Goal: Navigation & Orientation: Find specific page/section

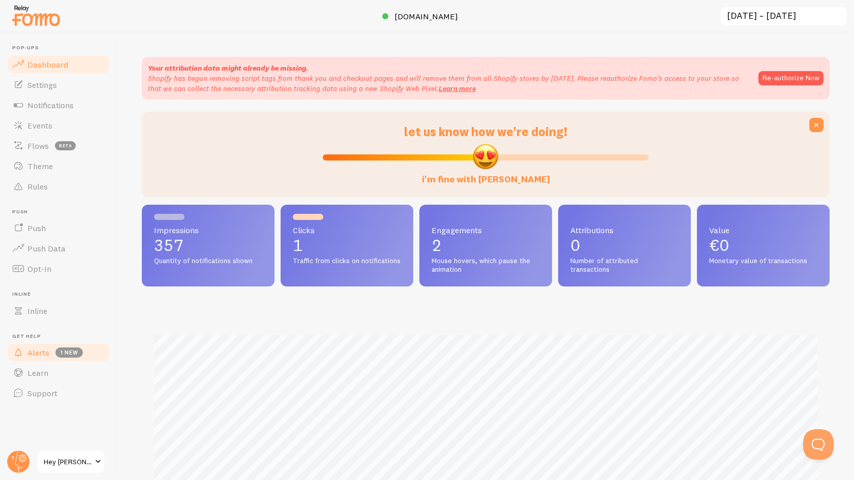
click at [86, 348] on link "Alerts 1 new" at bounding box center [58, 353] width 105 height 20
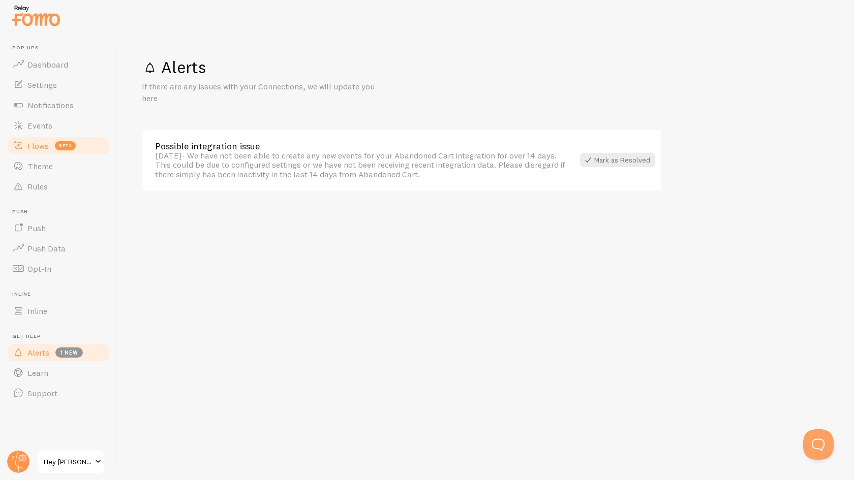
click at [99, 141] on link "Flows beta" at bounding box center [58, 146] width 105 height 20
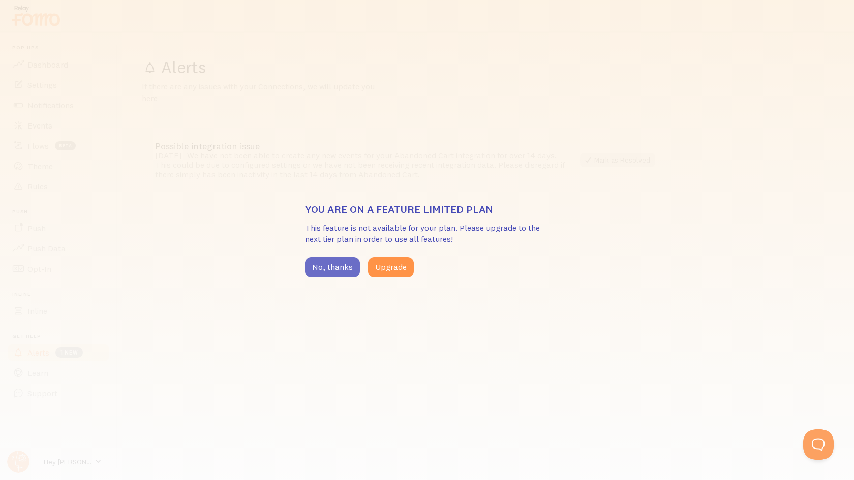
click at [349, 262] on button "No, thanks" at bounding box center [332, 267] width 55 height 20
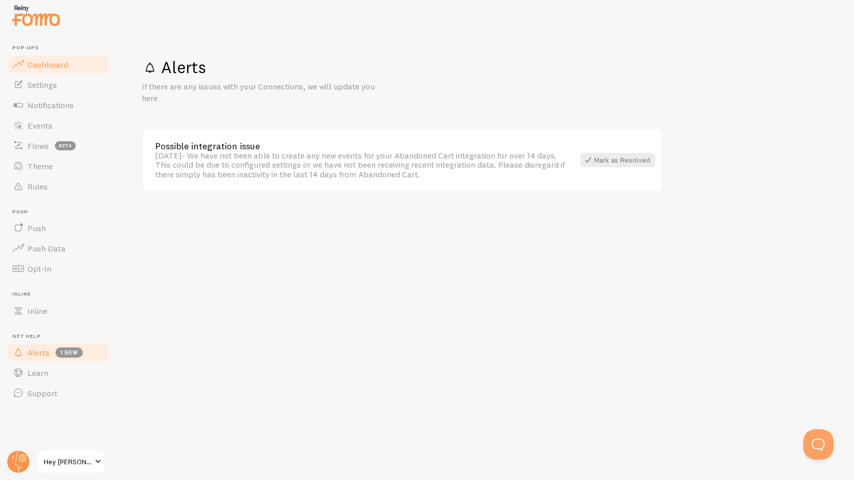
click at [71, 69] on link "Dashboard" at bounding box center [58, 64] width 105 height 20
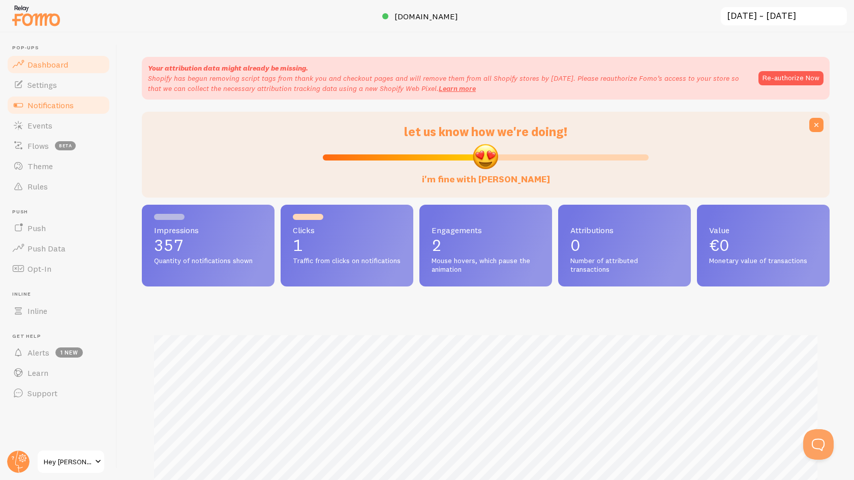
click at [52, 108] on span "Notifications" at bounding box center [50, 105] width 46 height 10
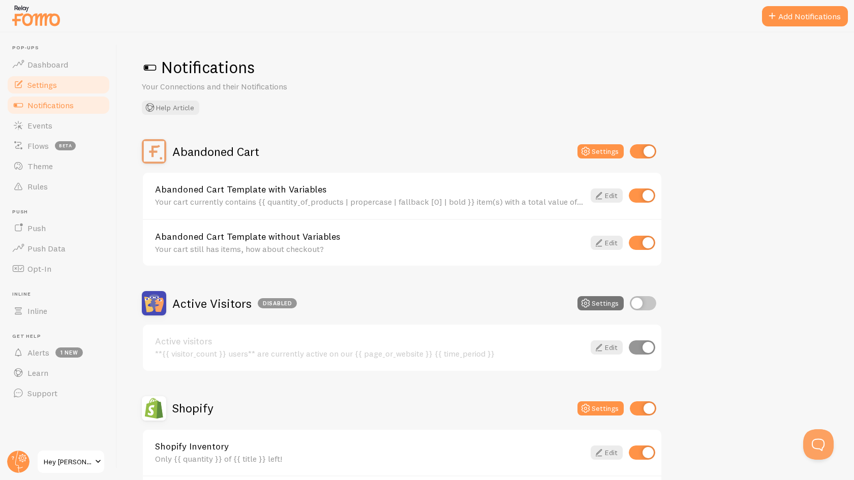
click at [70, 82] on link "Settings" at bounding box center [58, 85] width 105 height 20
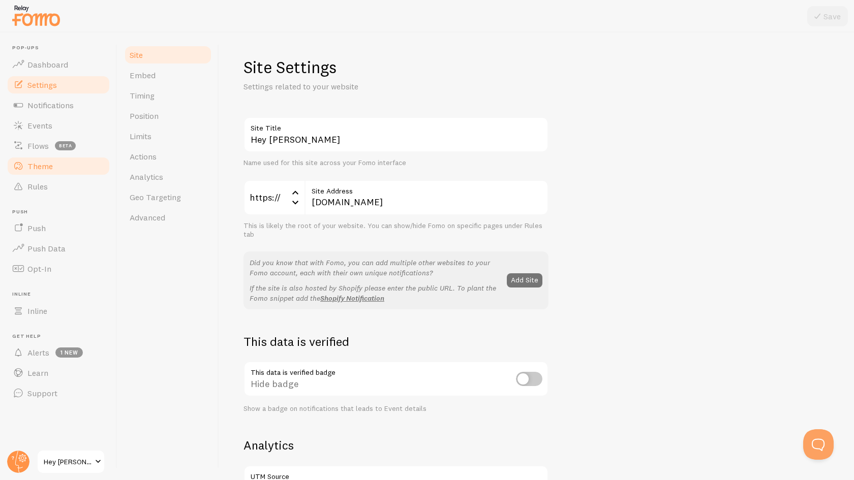
click at [67, 173] on link "Theme" at bounding box center [58, 166] width 105 height 20
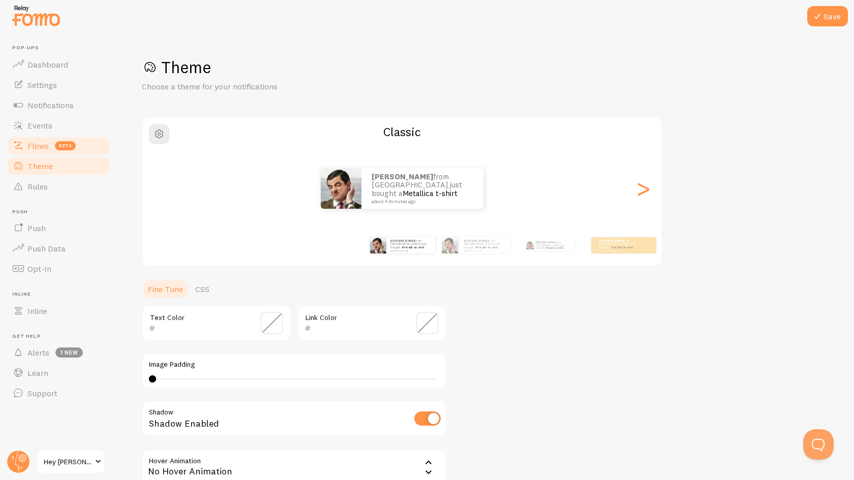
click at [69, 152] on link "Flows beta" at bounding box center [58, 146] width 105 height 20
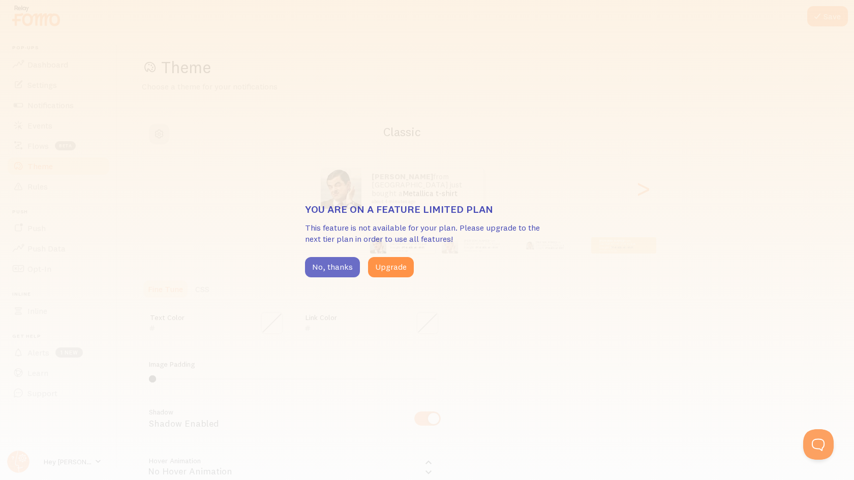
click at [326, 258] on button "No, thanks" at bounding box center [332, 267] width 55 height 20
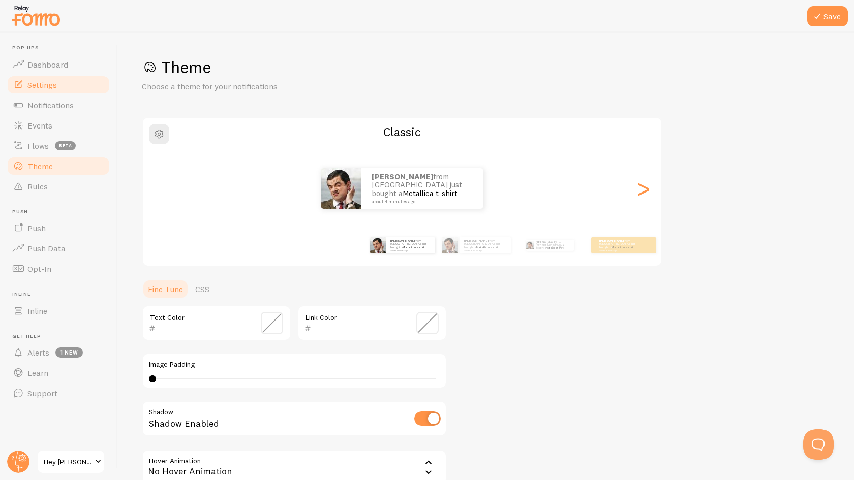
click at [55, 83] on span "Settings" at bounding box center [41, 85] width 29 height 10
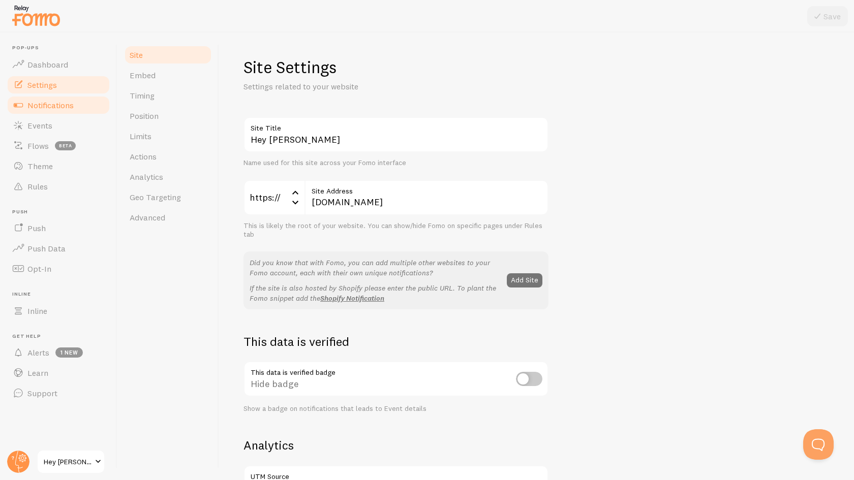
click at [75, 104] on link "Notifications" at bounding box center [58, 105] width 105 height 20
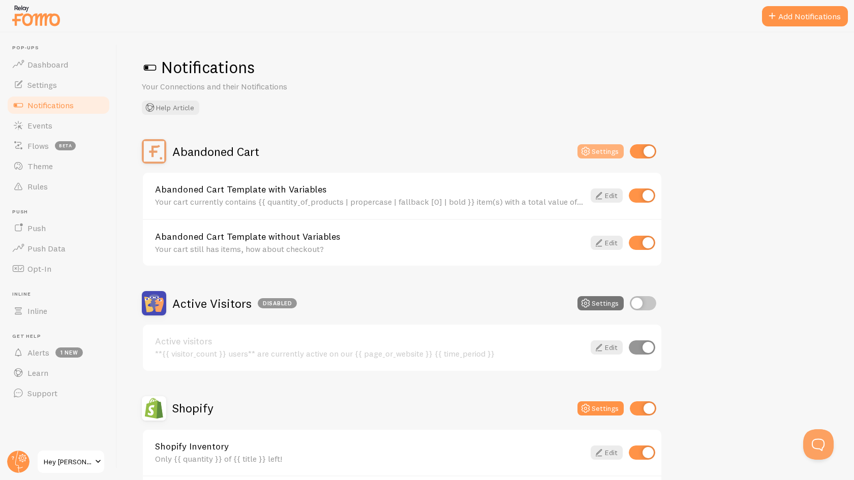
click at [591, 152] on icon at bounding box center [585, 151] width 12 height 12
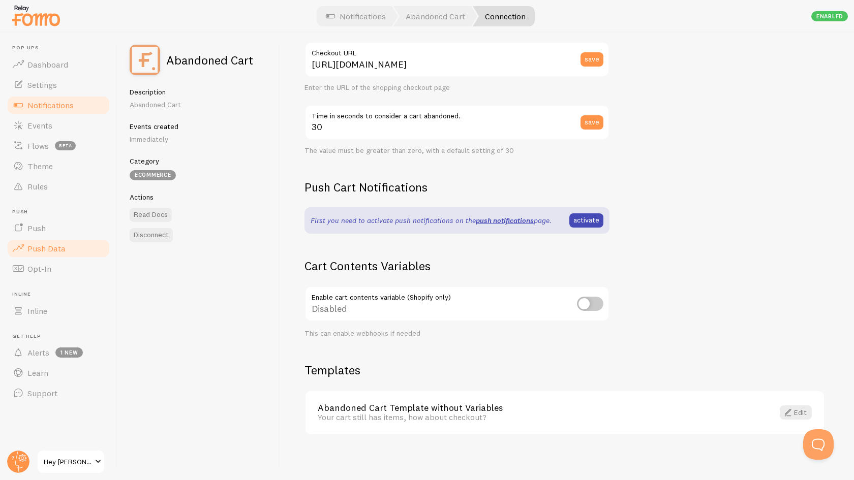
click at [79, 247] on link "Push Data" at bounding box center [58, 248] width 105 height 20
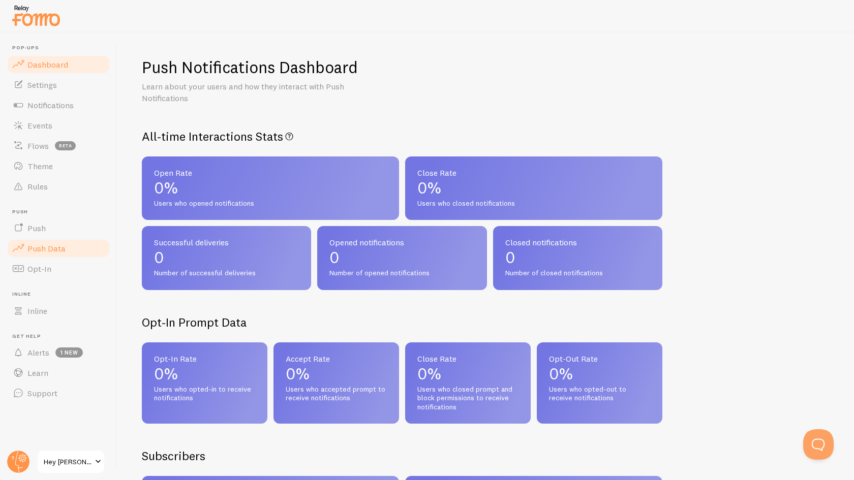
click at [70, 71] on link "Dashboard" at bounding box center [58, 64] width 105 height 20
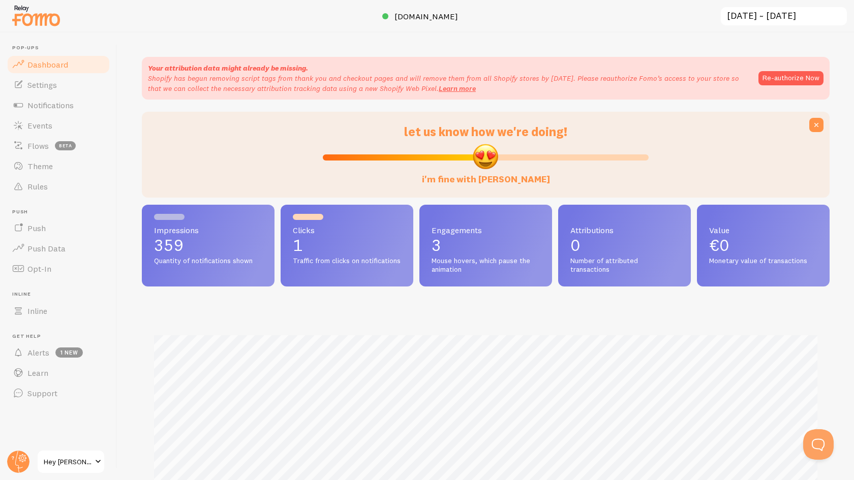
click at [491, 237] on p "3" at bounding box center [485, 245] width 108 height 16
